Goal: Browse casually

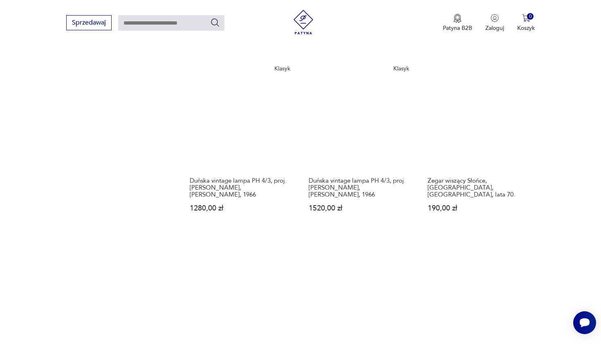
scroll to position [740, 0]
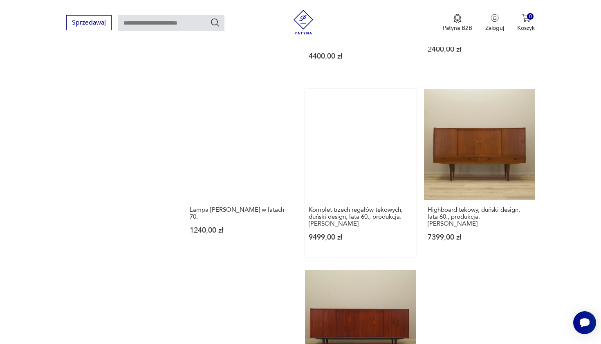
scroll to position [771, 0]
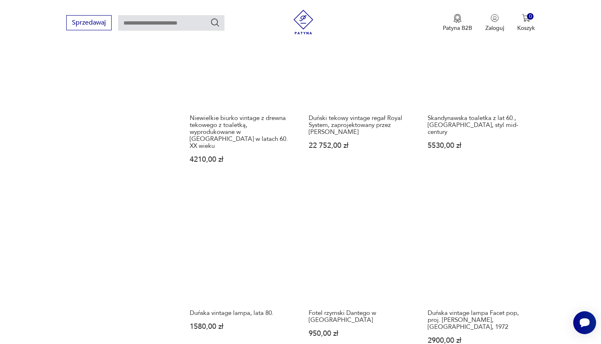
scroll to position [749, 0]
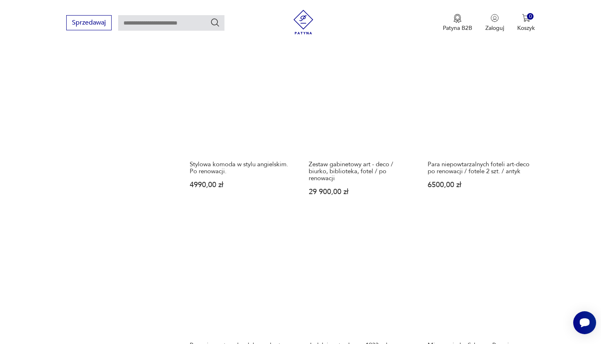
scroll to position [774, 0]
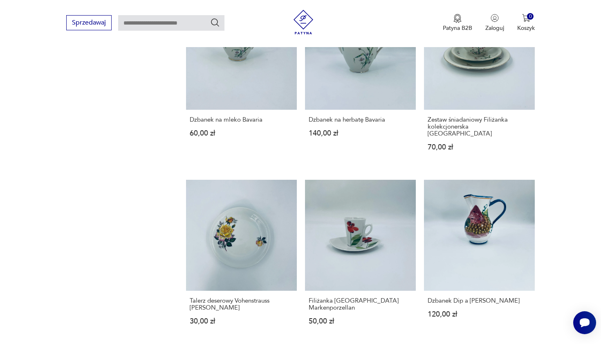
scroll to position [742, 0]
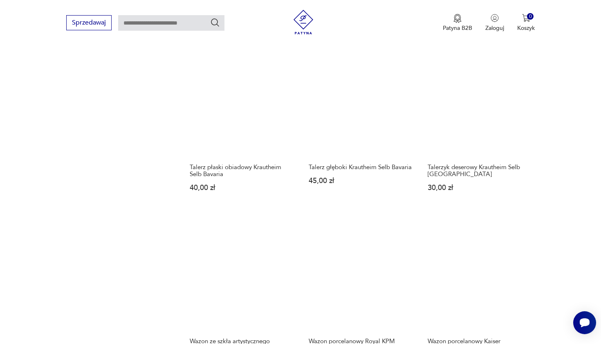
scroll to position [731, 0]
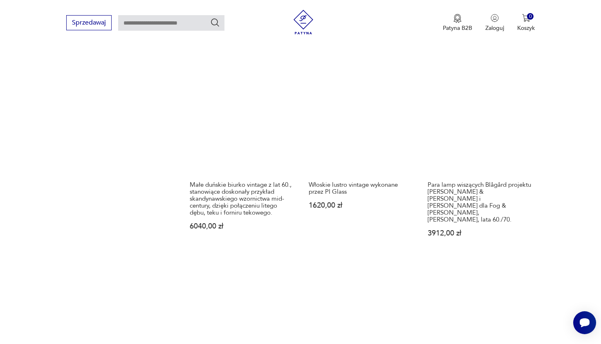
scroll to position [778, 0]
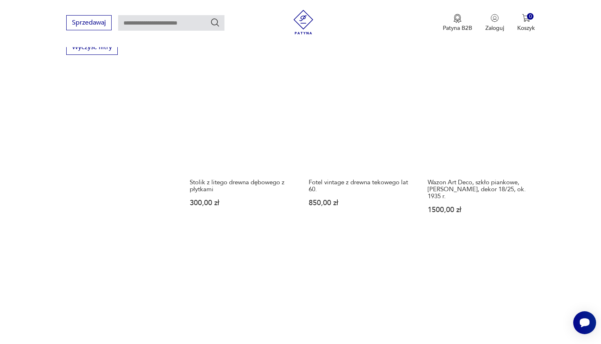
scroll to position [652, 0]
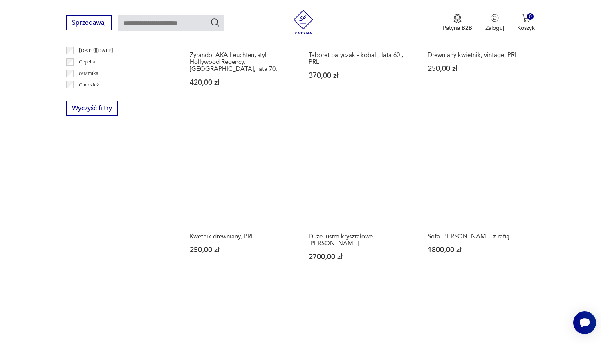
scroll to position [628, 0]
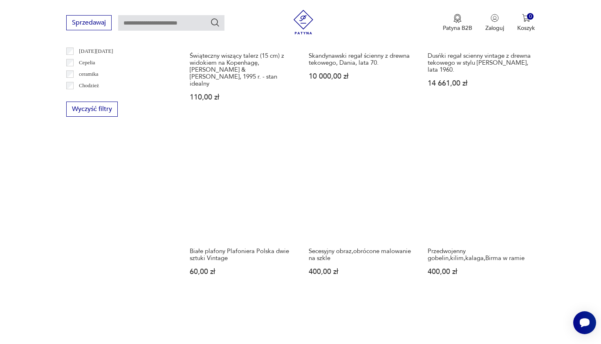
scroll to position [621, 0]
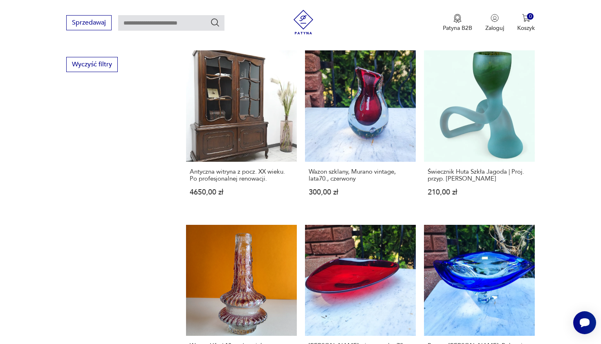
scroll to position [640, 0]
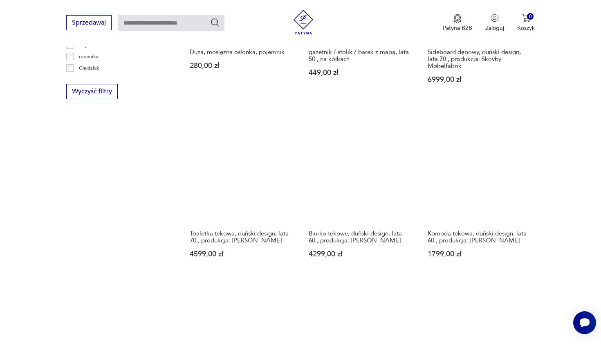
scroll to position [625, 0]
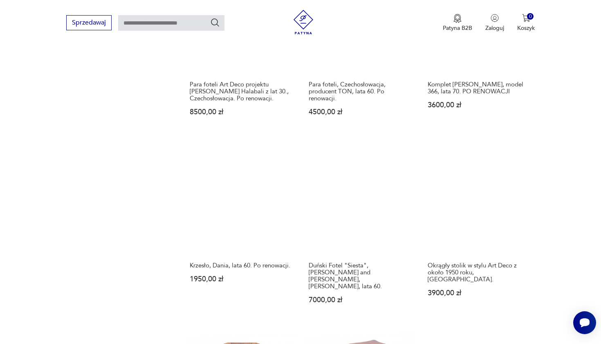
scroll to position [808, 0]
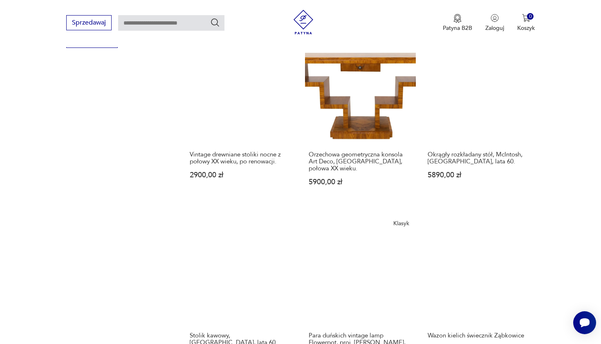
scroll to position [643, 0]
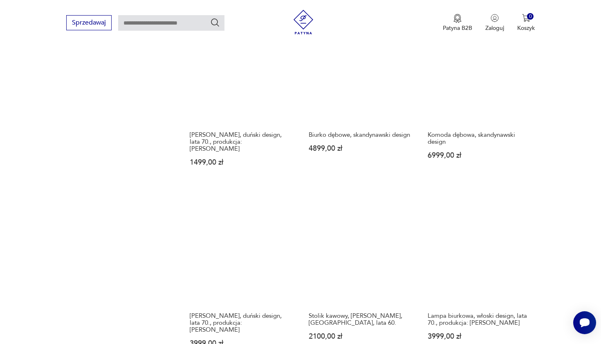
scroll to position [744, 0]
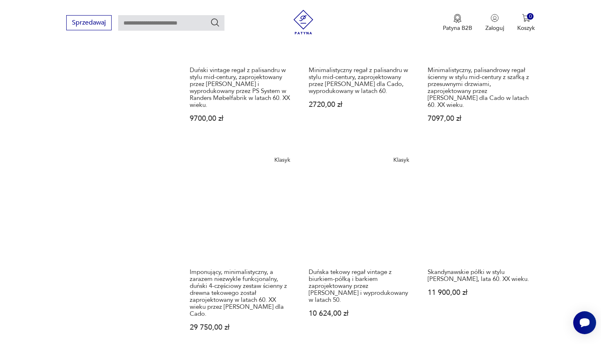
scroll to position [684, 0]
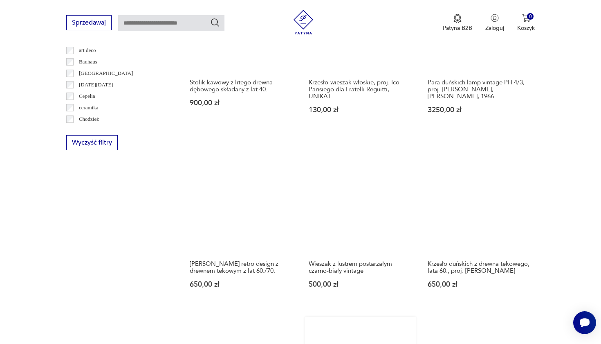
scroll to position [657, 0]
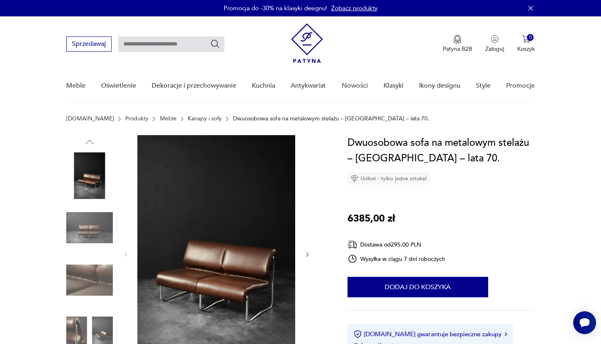
click at [76, 216] on img at bounding box center [89, 227] width 47 height 47
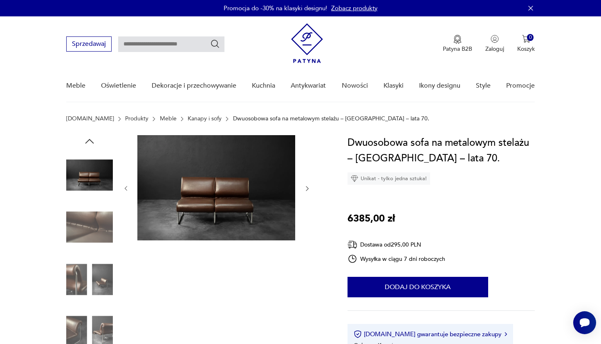
click at [88, 224] on img at bounding box center [89, 227] width 47 height 47
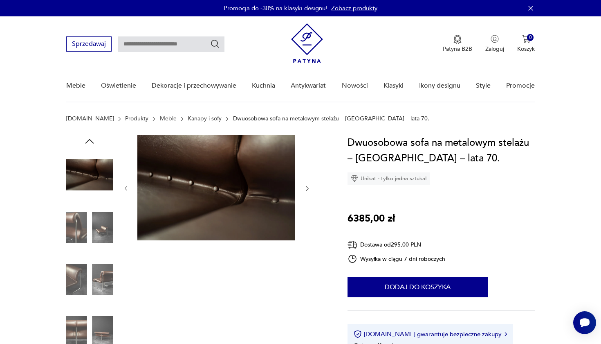
click at [89, 219] on img at bounding box center [89, 227] width 47 height 47
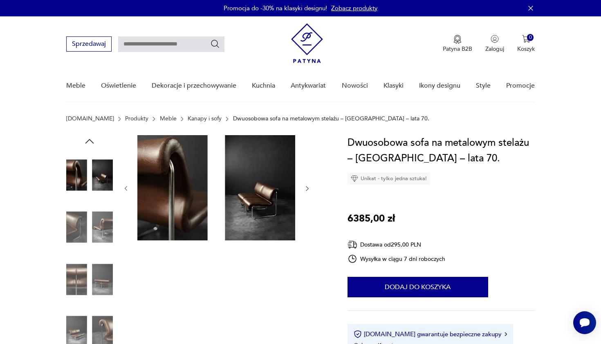
click at [82, 225] on img at bounding box center [89, 227] width 47 height 47
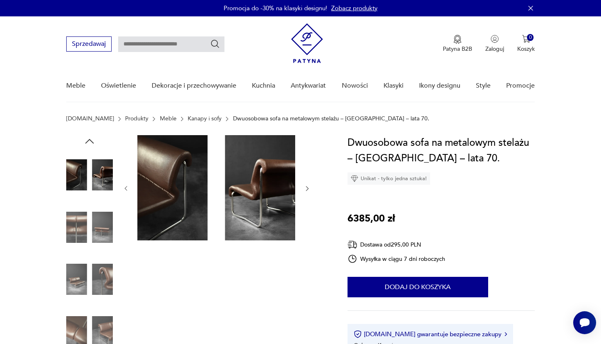
click at [82, 225] on img at bounding box center [89, 227] width 47 height 47
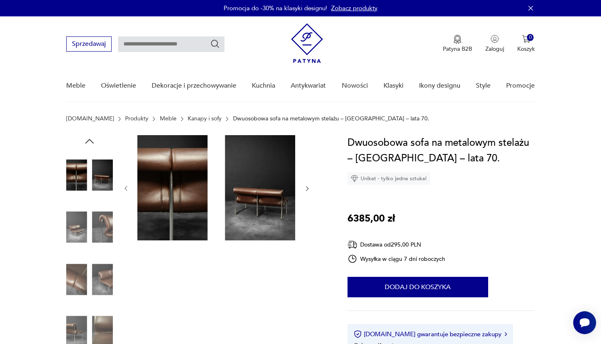
click at [82, 225] on img at bounding box center [89, 227] width 47 height 47
